Goal: Task Accomplishment & Management: Use online tool/utility

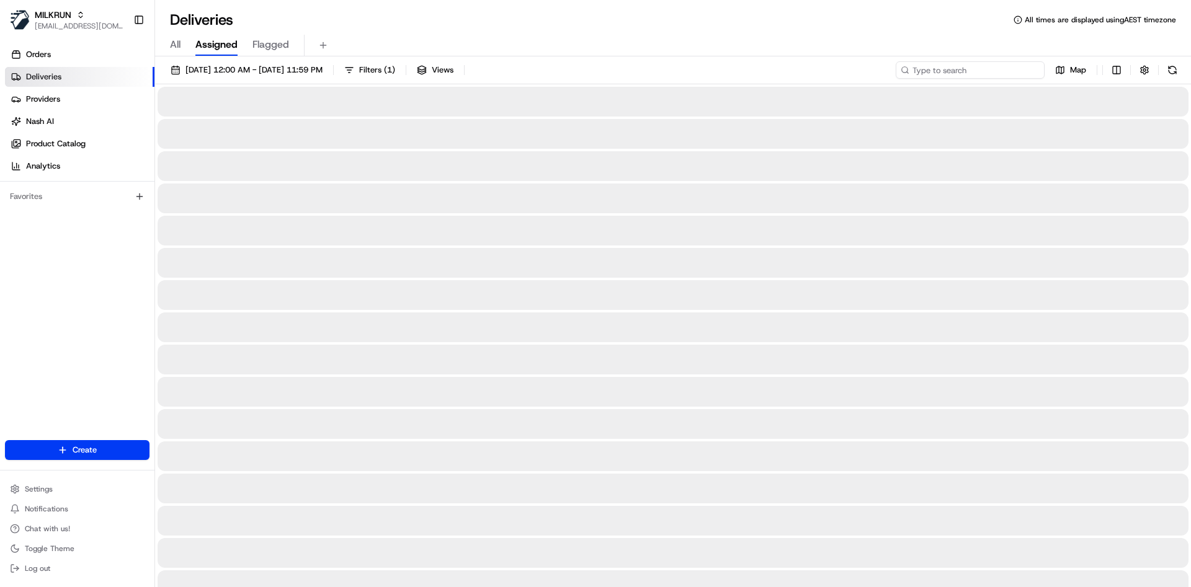
click at [973, 64] on input at bounding box center [970, 69] width 149 height 17
paste input "064e52c4-c168-4151-918c-705c41865ad0"
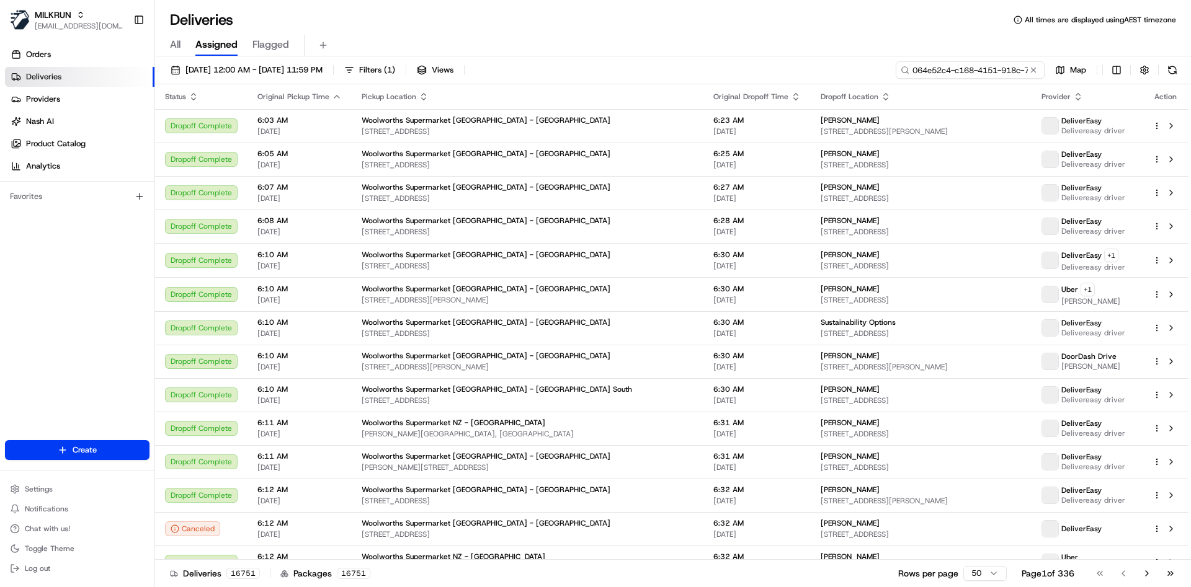
scroll to position [0, 63]
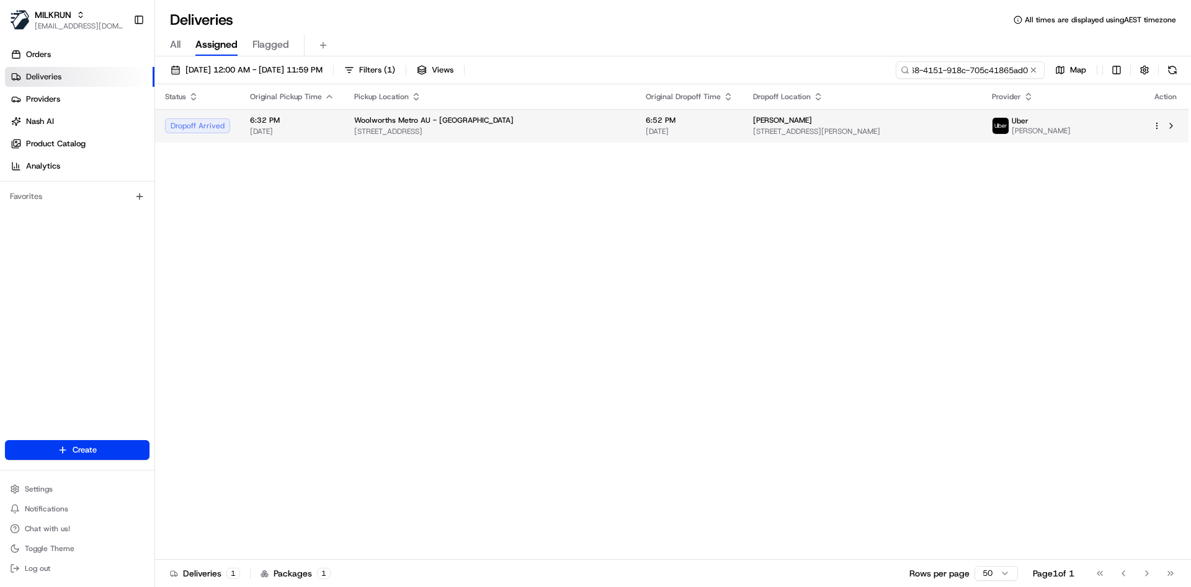
type input "064e52c4-c168-4151-918c-705c41865ad0"
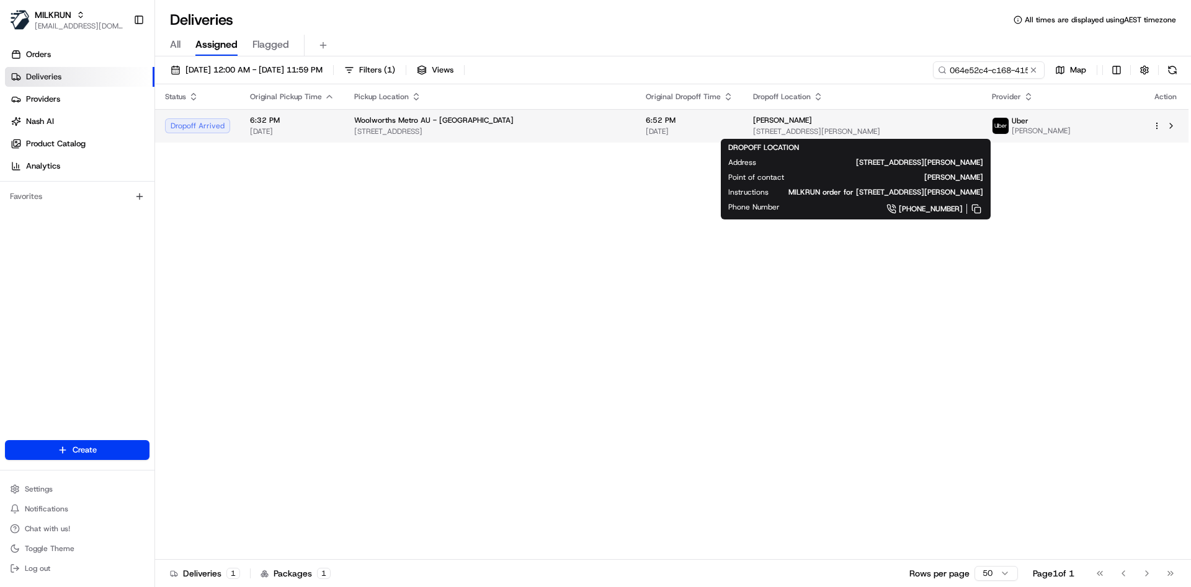
click at [932, 129] on span "[STREET_ADDRESS][PERSON_NAME]" at bounding box center [862, 132] width 219 height 10
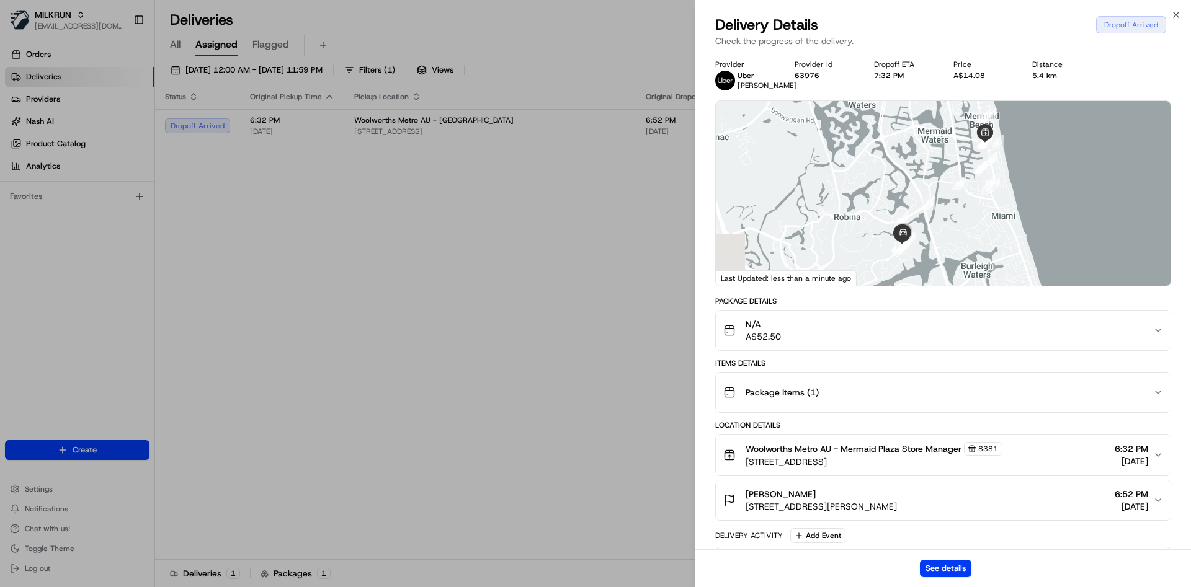
click at [939, 578] on div "See details" at bounding box center [943, 569] width 496 height 38
click at [940, 565] on button "See details" at bounding box center [945, 568] width 51 height 17
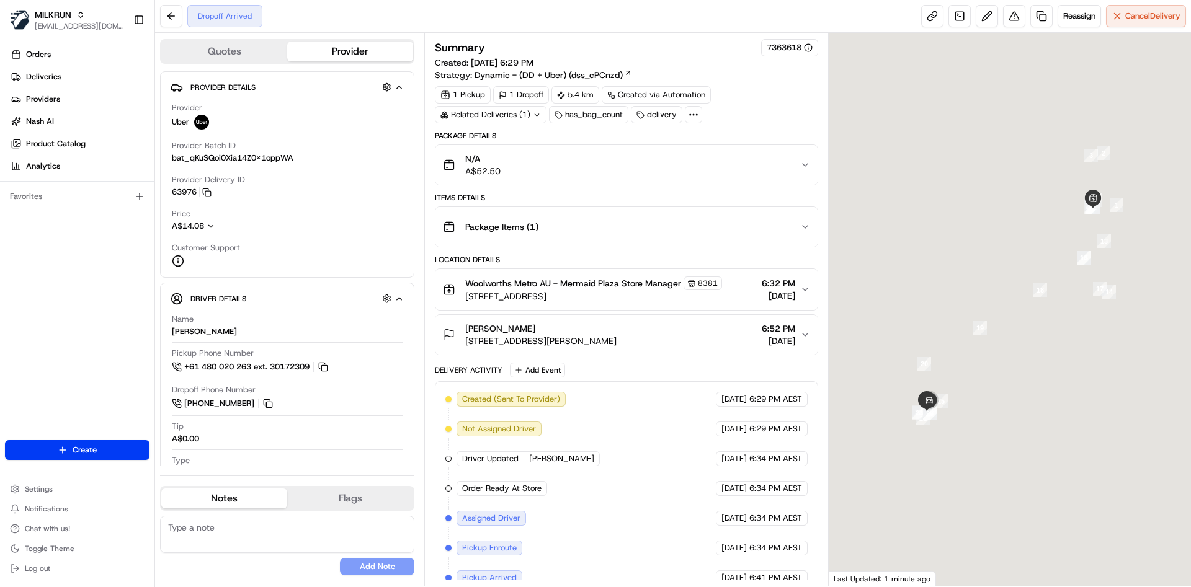
scroll to position [105, 0]
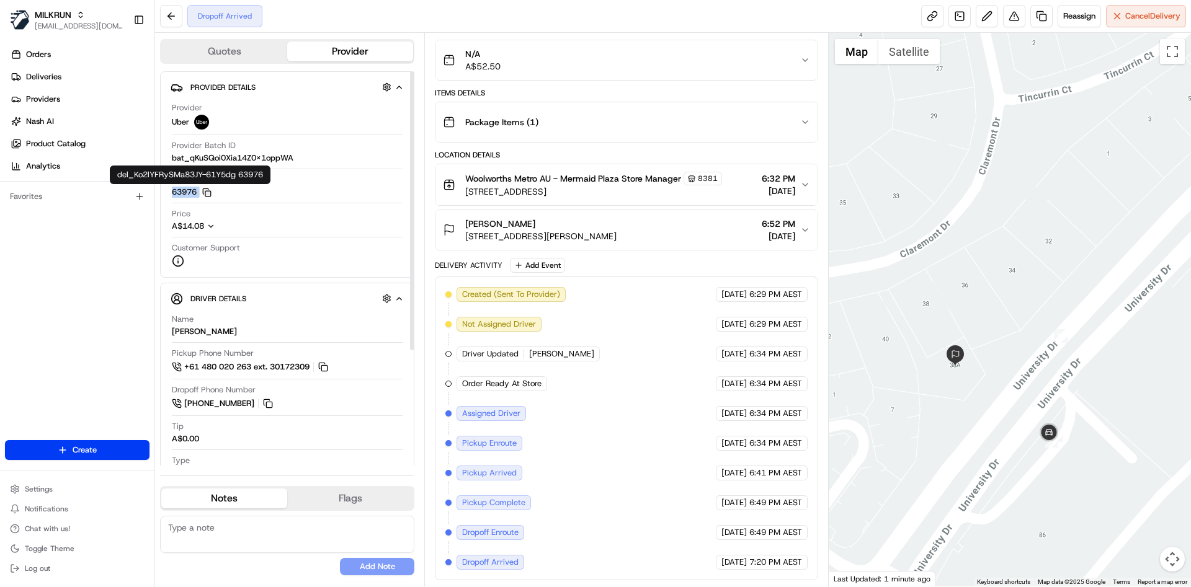
drag, startPoint x: 171, startPoint y: 189, endPoint x: 203, endPoint y: 193, distance: 33.2
click at [203, 193] on div "Provider Uber Provider Batch ID bat_qKuSQoi0Xia14Z0x1oppWA Provider Delivery ID…" at bounding box center [287, 184] width 233 height 175
copy button "63976 Copy del_Ko2lYFRySMa83JY-61Y5dg 63976"
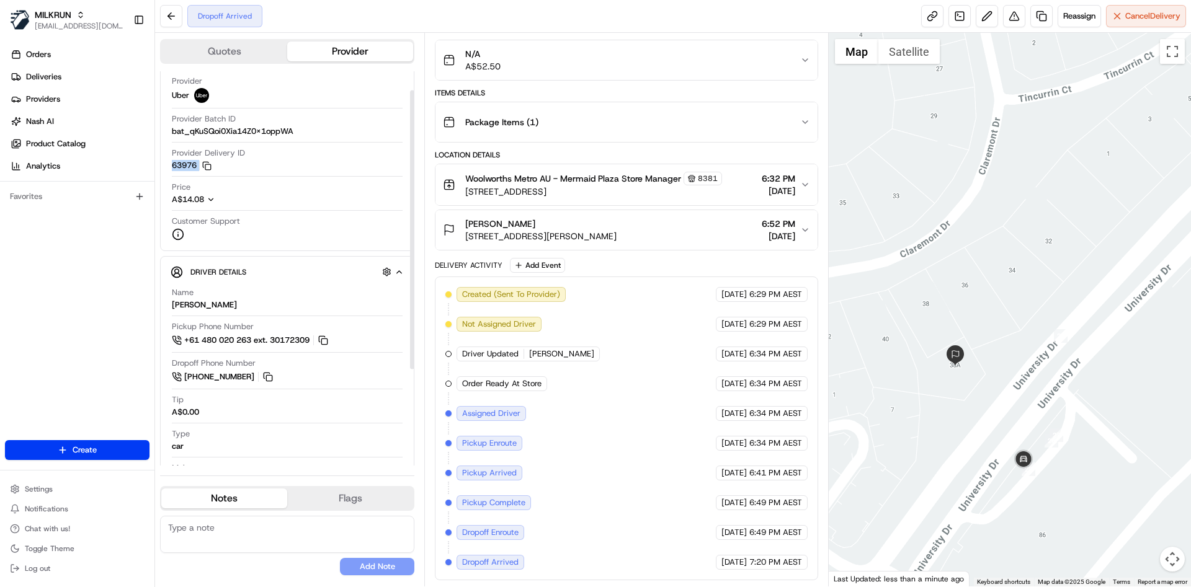
scroll to position [26, 0]
click at [597, 220] on div "[PERSON_NAME]" at bounding box center [540, 224] width 151 height 12
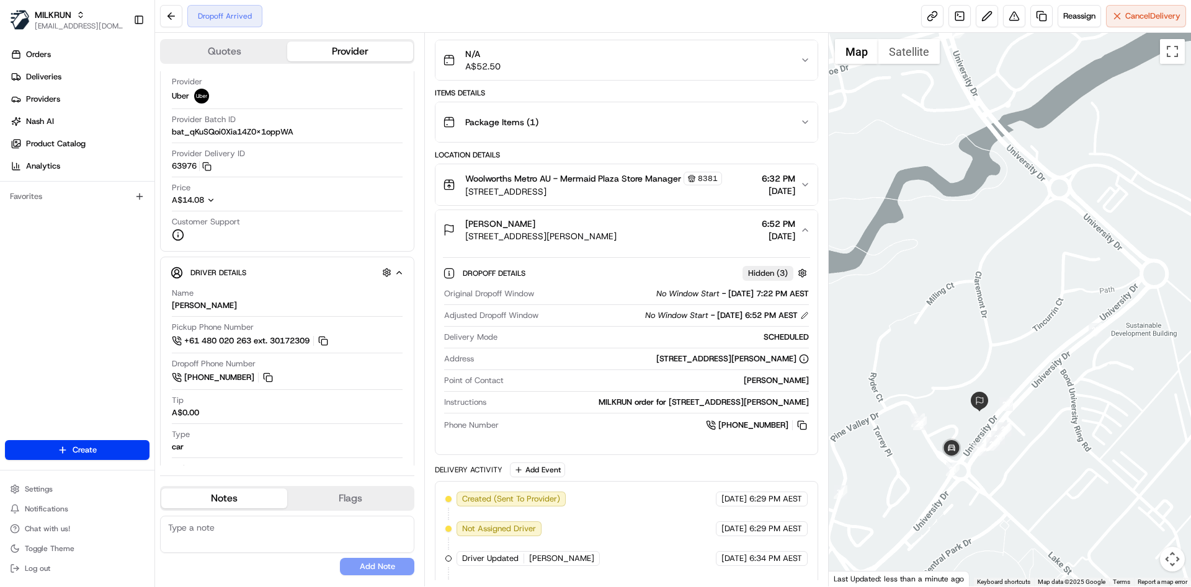
scroll to position [339, 0]
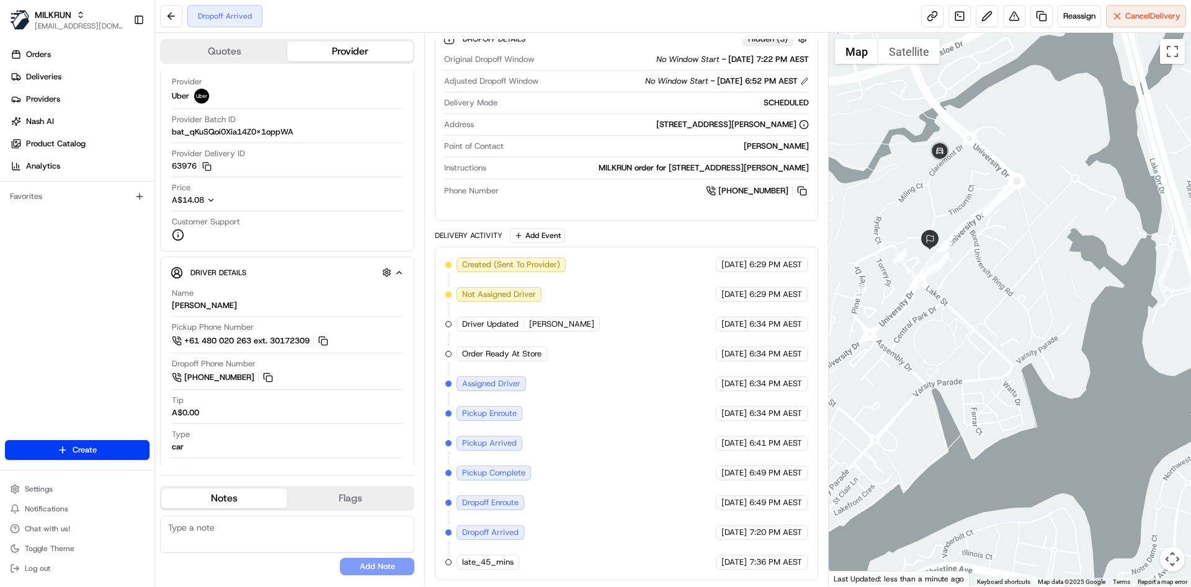
drag, startPoint x: 1099, startPoint y: 280, endPoint x: 1011, endPoint y: 476, distance: 215.7
click at [1011, 476] on div at bounding box center [1010, 310] width 363 height 554
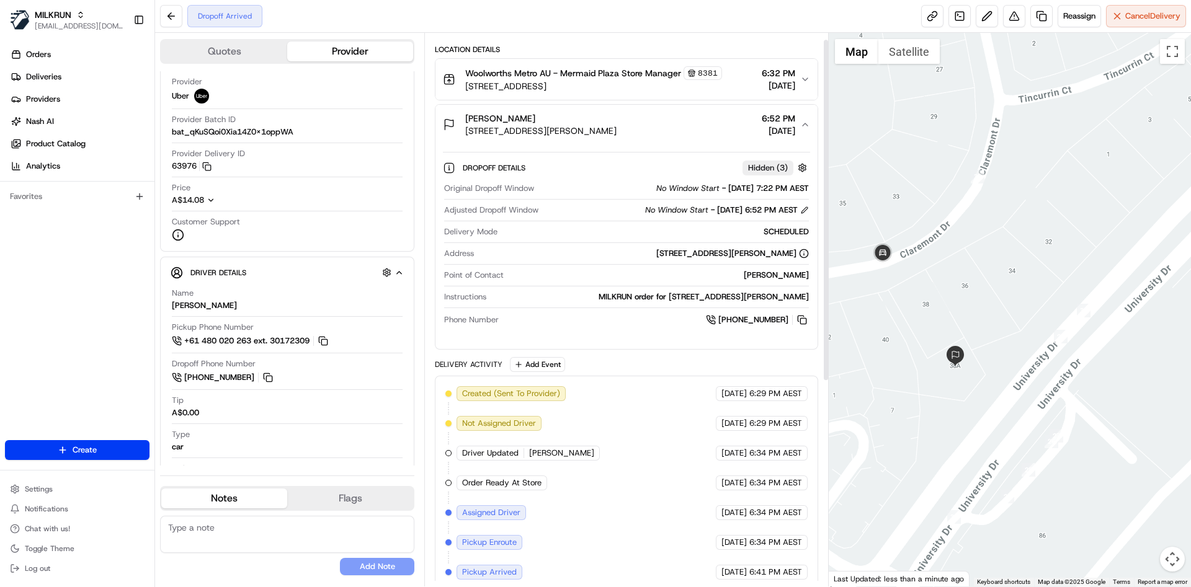
scroll to position [11, 0]
